Goal: Information Seeking & Learning: Learn about a topic

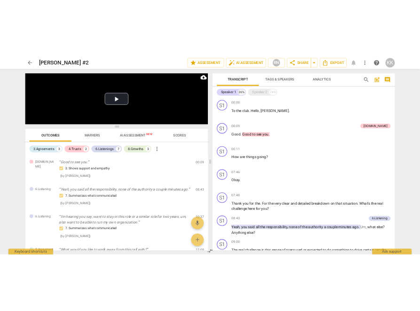
scroll to position [2774, 0]
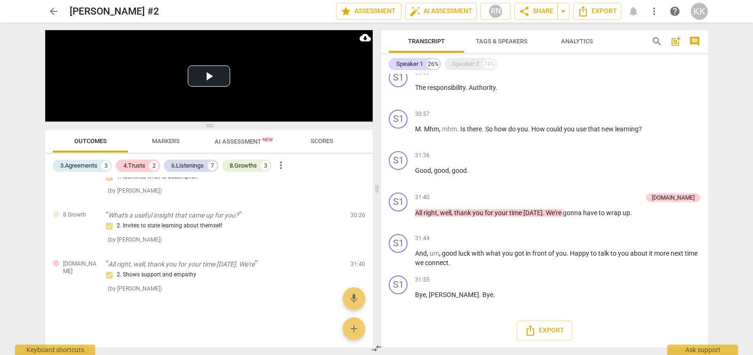
click at [44, 7] on div "arrow_back [PERSON_NAME] #2 edit star Assessment auto_fix_high AI Assessment RN…" at bounding box center [377, 11] width 738 height 23
click at [59, 8] on span "arrow_back" at bounding box center [53, 11] width 17 height 11
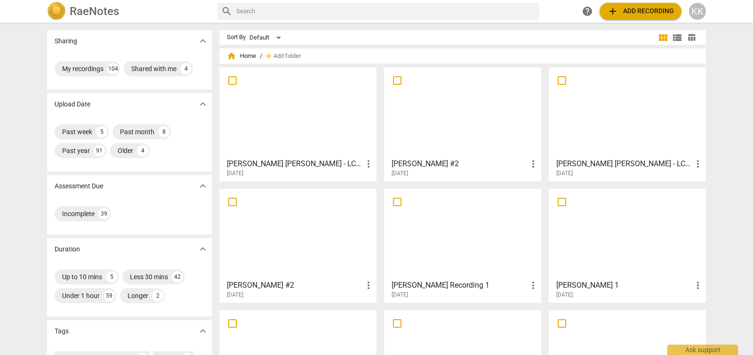
click at [618, 127] on div at bounding box center [627, 112] width 151 height 83
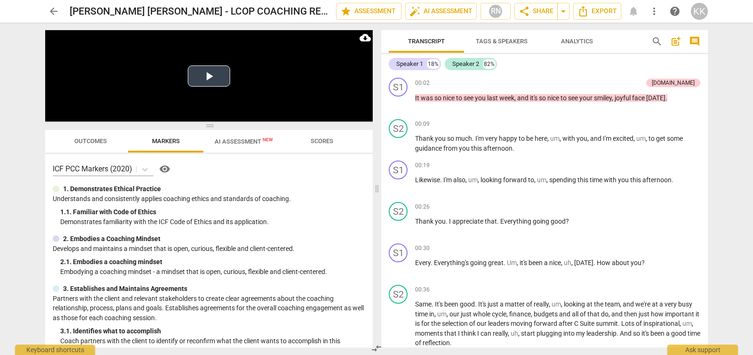
click at [210, 74] on button "Play Video" at bounding box center [209, 75] width 42 height 21
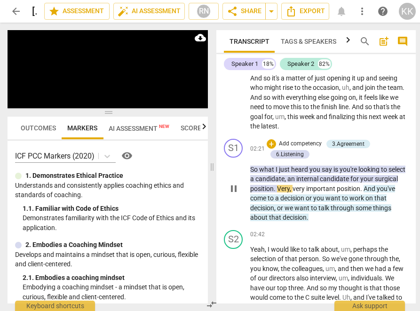
scroll to position [585, 0]
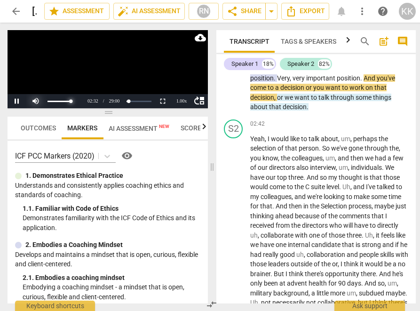
click at [35, 99] on div at bounding box center [54, 101] width 56 height 14
click at [32, 103] on div at bounding box center [54, 101] width 56 height 14
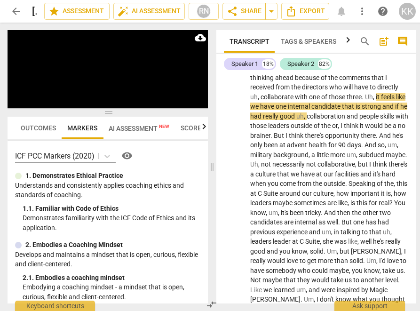
scroll to position [724, 0]
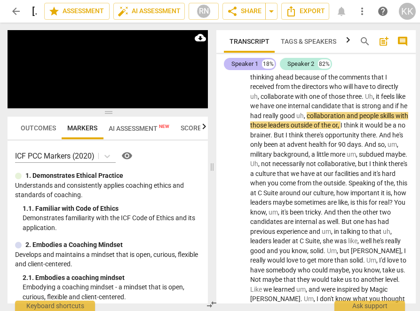
click at [249, 63] on div "Speaker 1" at bounding box center [245, 63] width 27 height 9
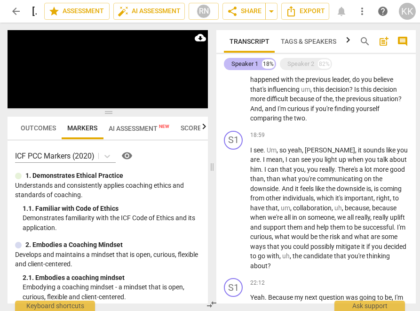
click at [261, 64] on div "Speaker 1 18%" at bounding box center [250, 64] width 52 height 12
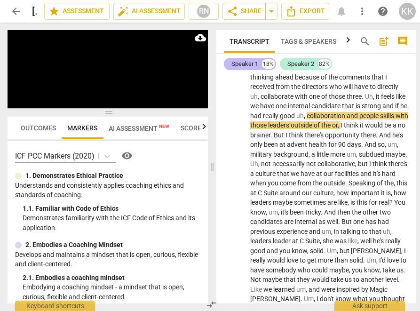
scroll to position [3044, 0]
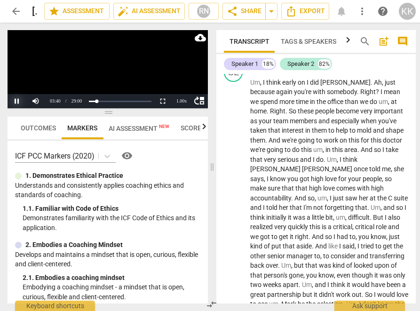
click at [19, 102] on button "Pause" at bounding box center [17, 101] width 19 height 14
click at [36, 130] on span "Outcomes" at bounding box center [38, 128] width 35 height 8
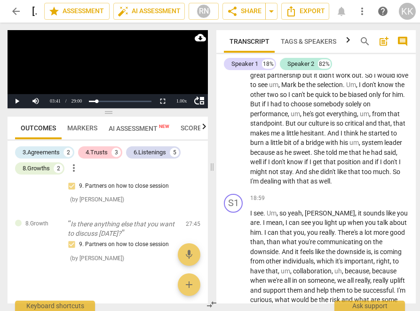
scroll to position [761, 0]
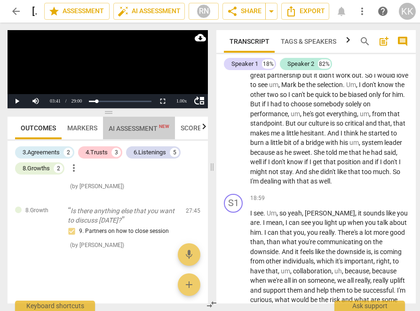
click at [119, 130] on span "AI Assessment New" at bounding box center [139, 129] width 61 height 8
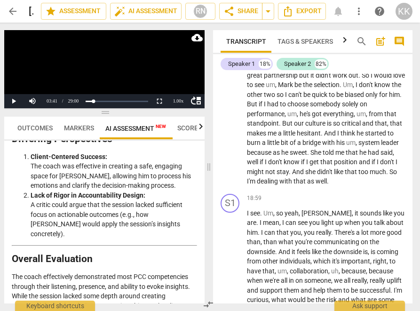
scroll to position [2454, 0]
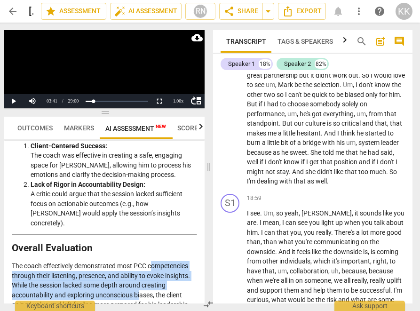
drag, startPoint x: 154, startPoint y: 191, endPoint x: 126, endPoint y: 232, distance: 49.6
click at [139, 261] on p "The coach effectively demonstrated most PCC competencies through their listenin…" at bounding box center [104, 290] width 185 height 58
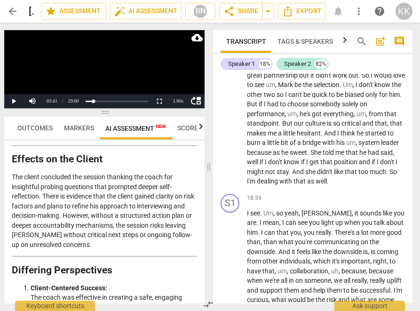
scroll to position [2311, 0]
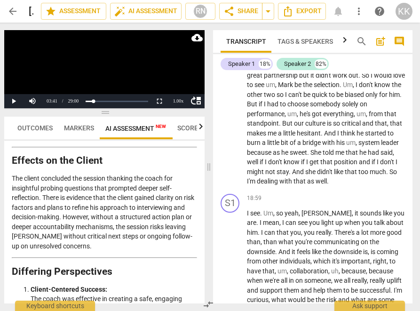
drag, startPoint x: 208, startPoint y: 167, endPoint x: 205, endPoint y: 160, distance: 8.2
click at [208, 159] on span at bounding box center [209, 167] width 6 height 288
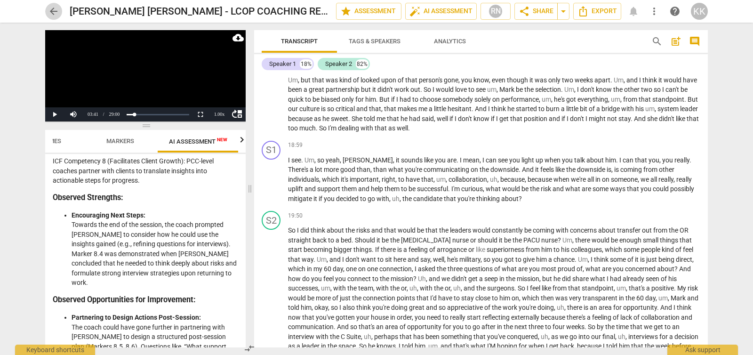
scroll to position [0, 46]
click at [52, 7] on span "arrow_back" at bounding box center [53, 11] width 11 height 11
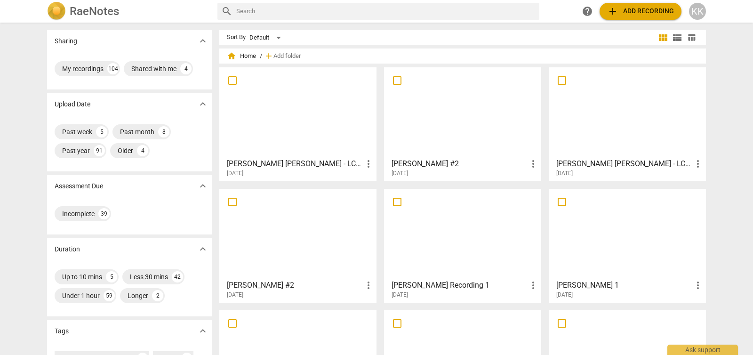
click at [263, 110] on div at bounding box center [298, 112] width 151 height 83
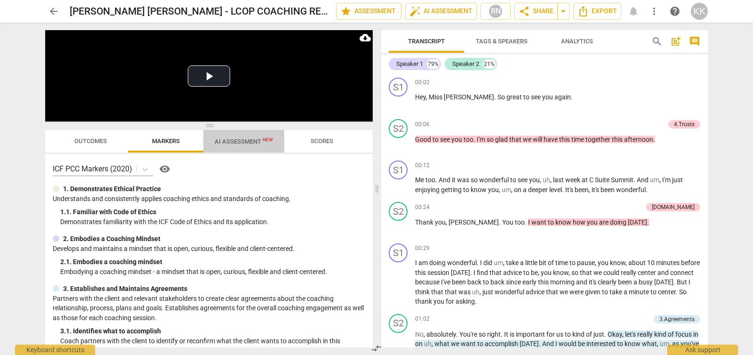
click at [254, 141] on span "AI Assessment New" at bounding box center [244, 141] width 58 height 7
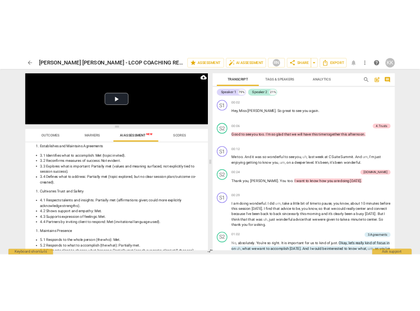
scroll to position [612, 0]
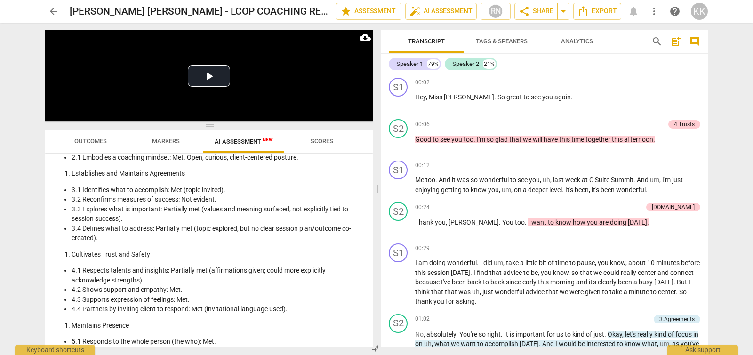
click at [93, 142] on span "Outcomes" at bounding box center [90, 140] width 32 height 7
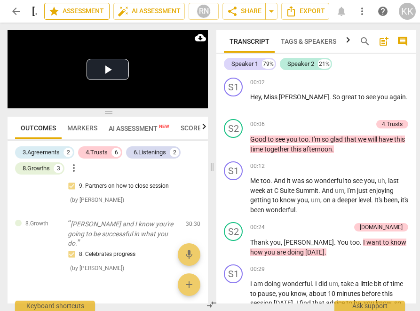
scroll to position [859, 0]
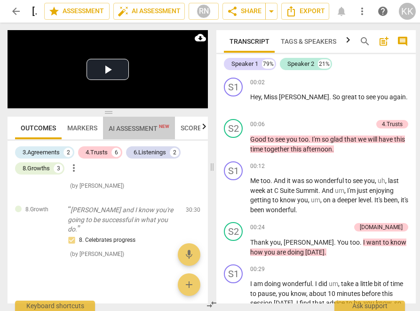
click at [150, 128] on span "AI Assessment New" at bounding box center [139, 129] width 61 height 8
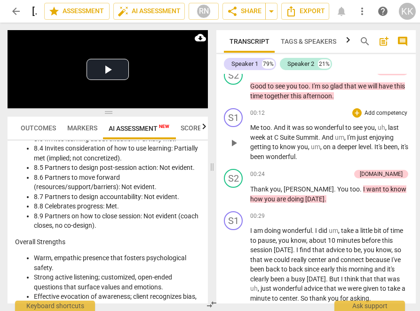
scroll to position [1545, 0]
